Goal: Transaction & Acquisition: Download file/media

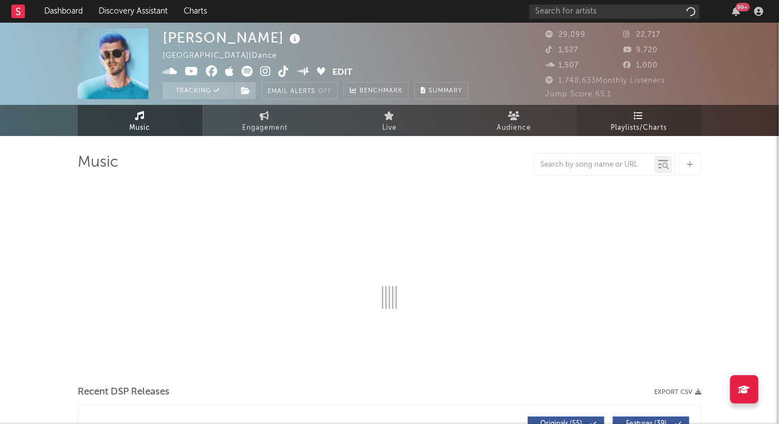
select select "6m"
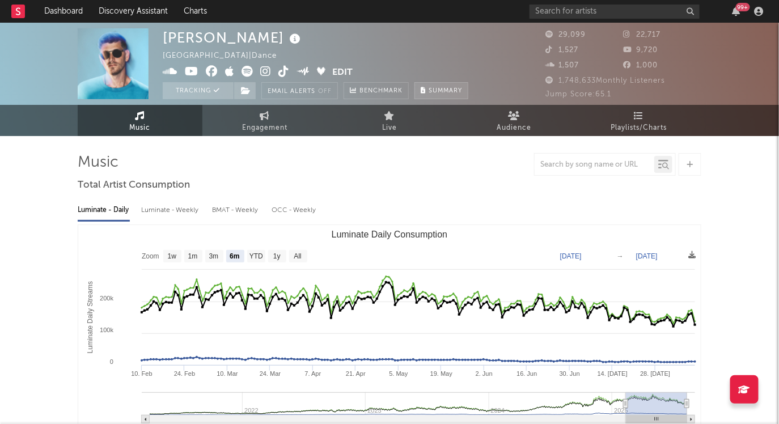
click at [454, 91] on span "Summary" at bounding box center [445, 91] width 33 height 6
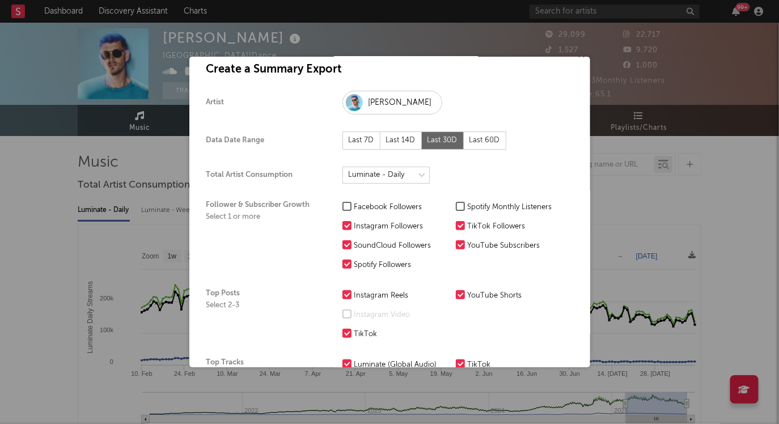
scroll to position [12, 0]
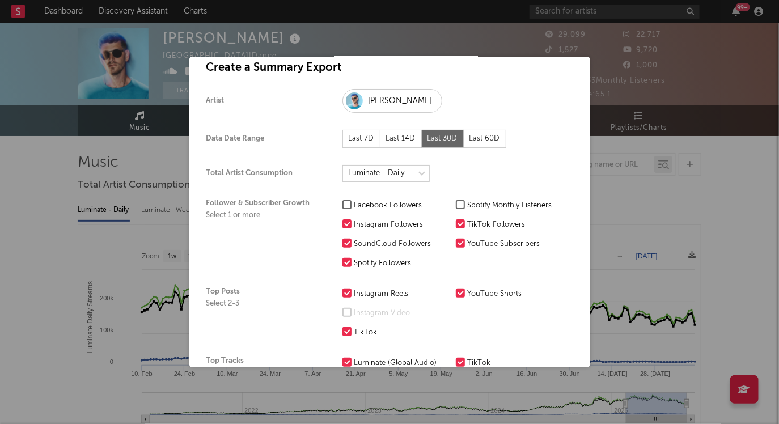
click at [457, 200] on div at bounding box center [460, 204] width 9 height 9
click at [456, 200] on input "Spotify Monthly Listeners" at bounding box center [456, 206] width 0 height 14
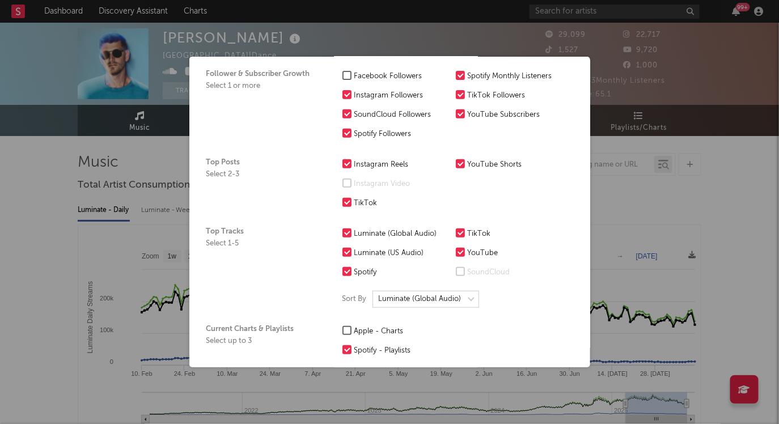
scroll to position [164, 0]
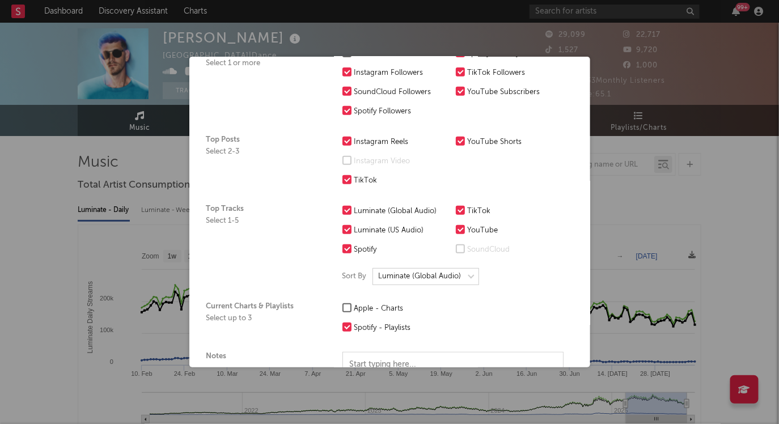
click at [345, 303] on div at bounding box center [346, 307] width 9 height 9
click at [342, 303] on input "Apple - Charts" at bounding box center [342, 309] width 0 height 14
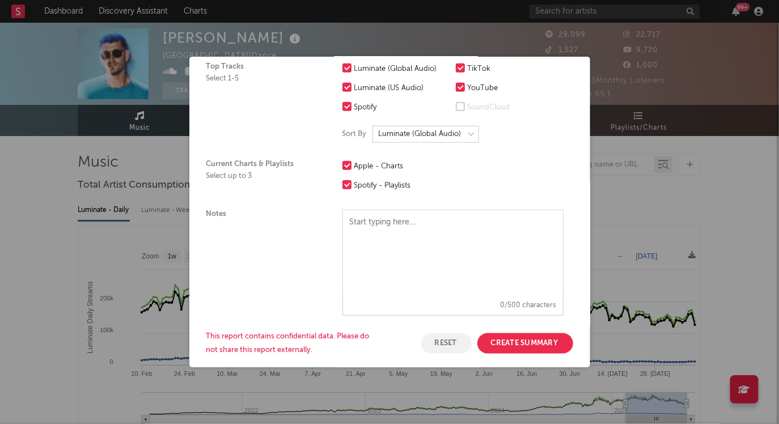
scroll to position [319, 0]
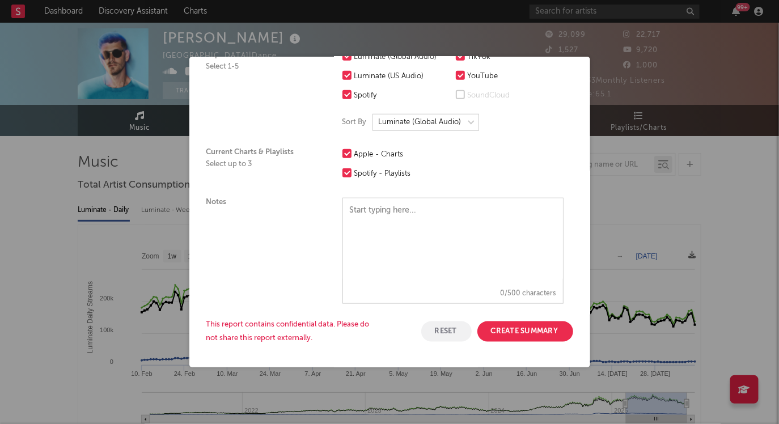
click at [531, 331] on button "Create Summary" at bounding box center [525, 332] width 96 height 20
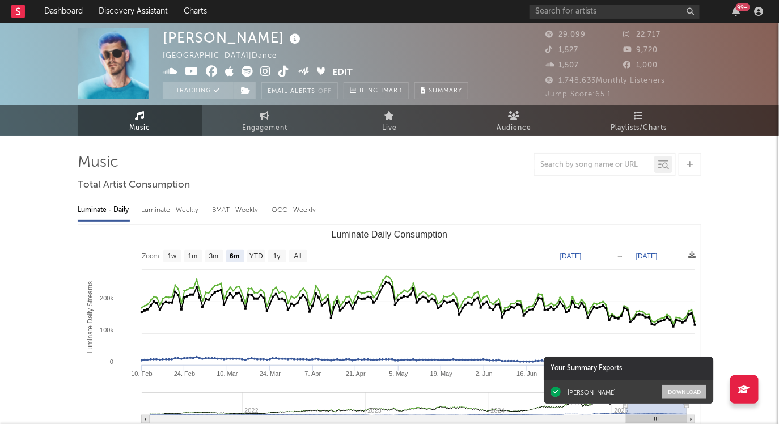
click at [688, 387] on button "Download" at bounding box center [684, 392] width 44 height 14
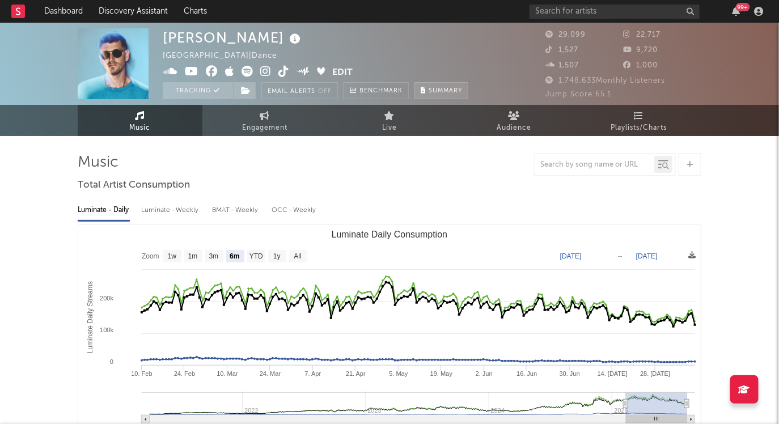
click at [431, 90] on span "Summary" at bounding box center [445, 91] width 33 height 6
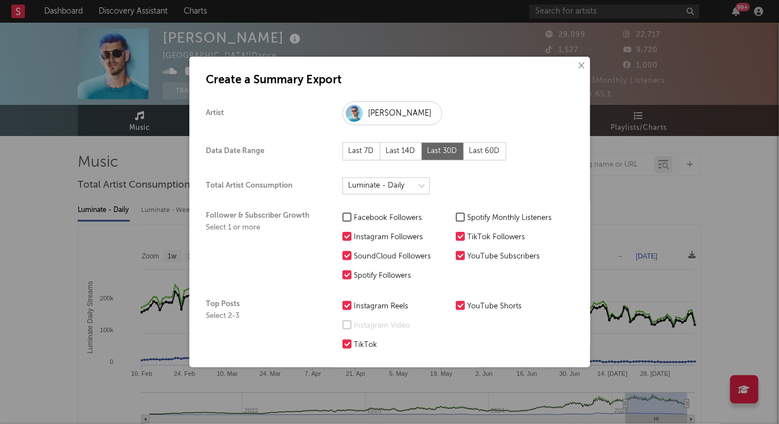
click at [669, 176] on div "× Create a Summary Export Artist Avi Snow Data Date Range Last 7D Last 14D Last…" at bounding box center [389, 212] width 779 height 424
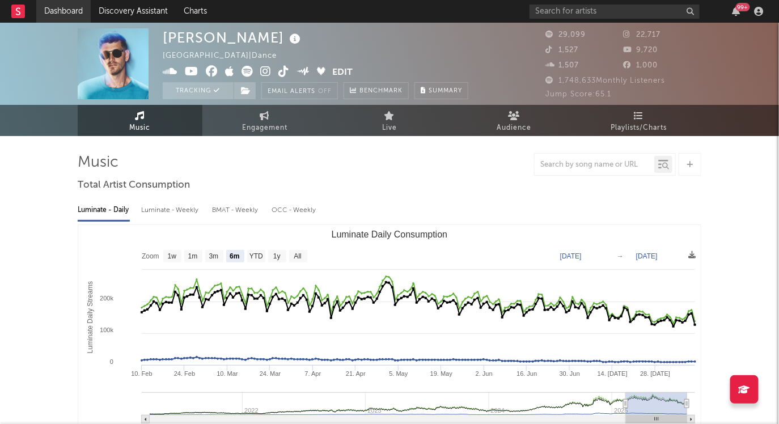
click at [60, 12] on link "Dashboard" at bounding box center [63, 11] width 54 height 23
